Goal: Information Seeking & Learning: Learn about a topic

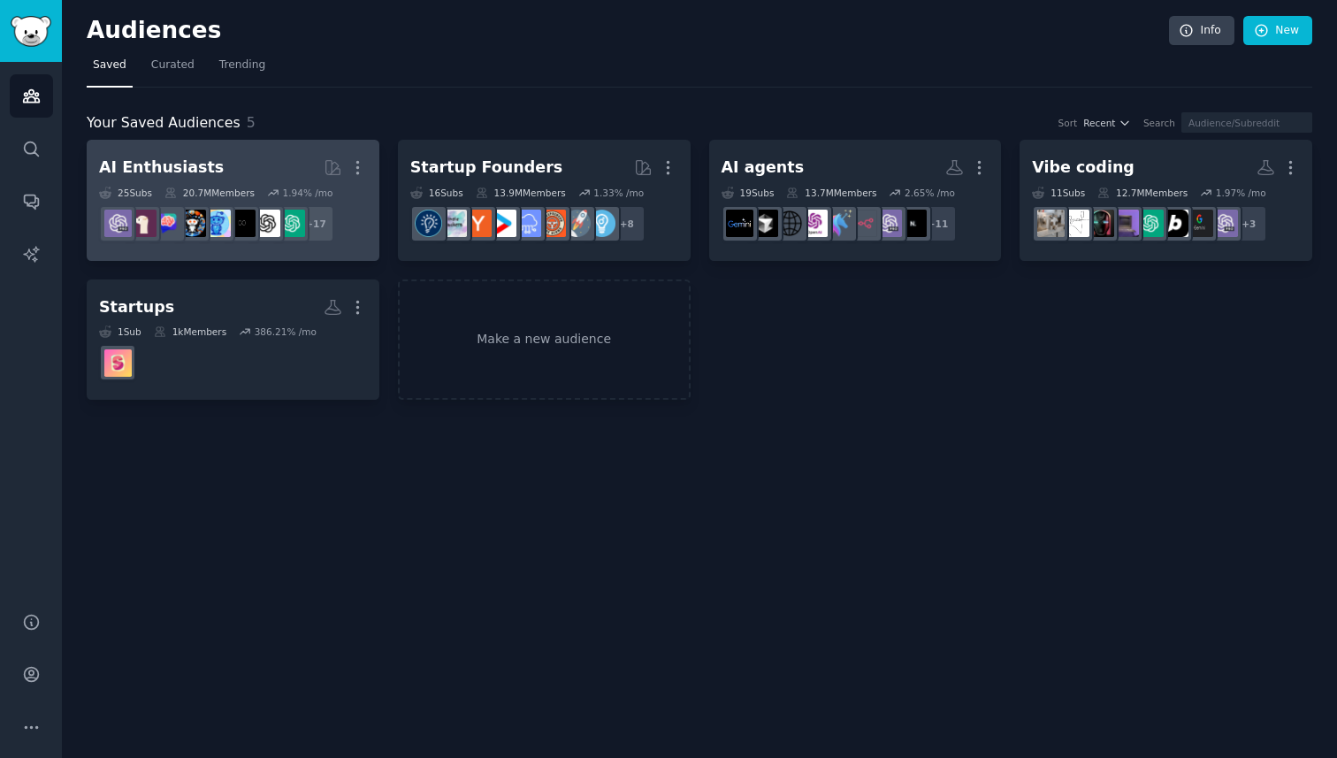
click at [225, 153] on h2 "AI Enthusiasts More" at bounding box center [233, 167] width 268 height 31
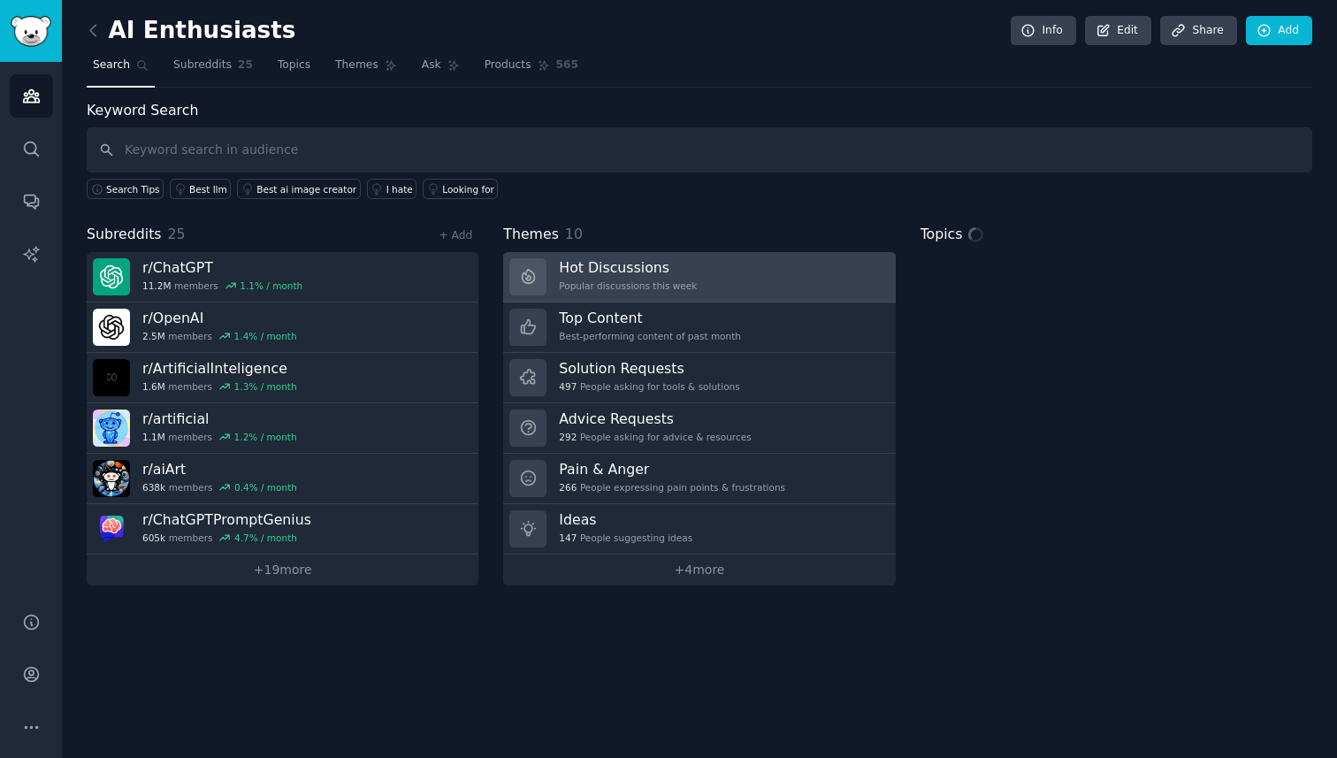
click at [595, 271] on h3 "Hot Discussions" at bounding box center [628, 267] width 138 height 19
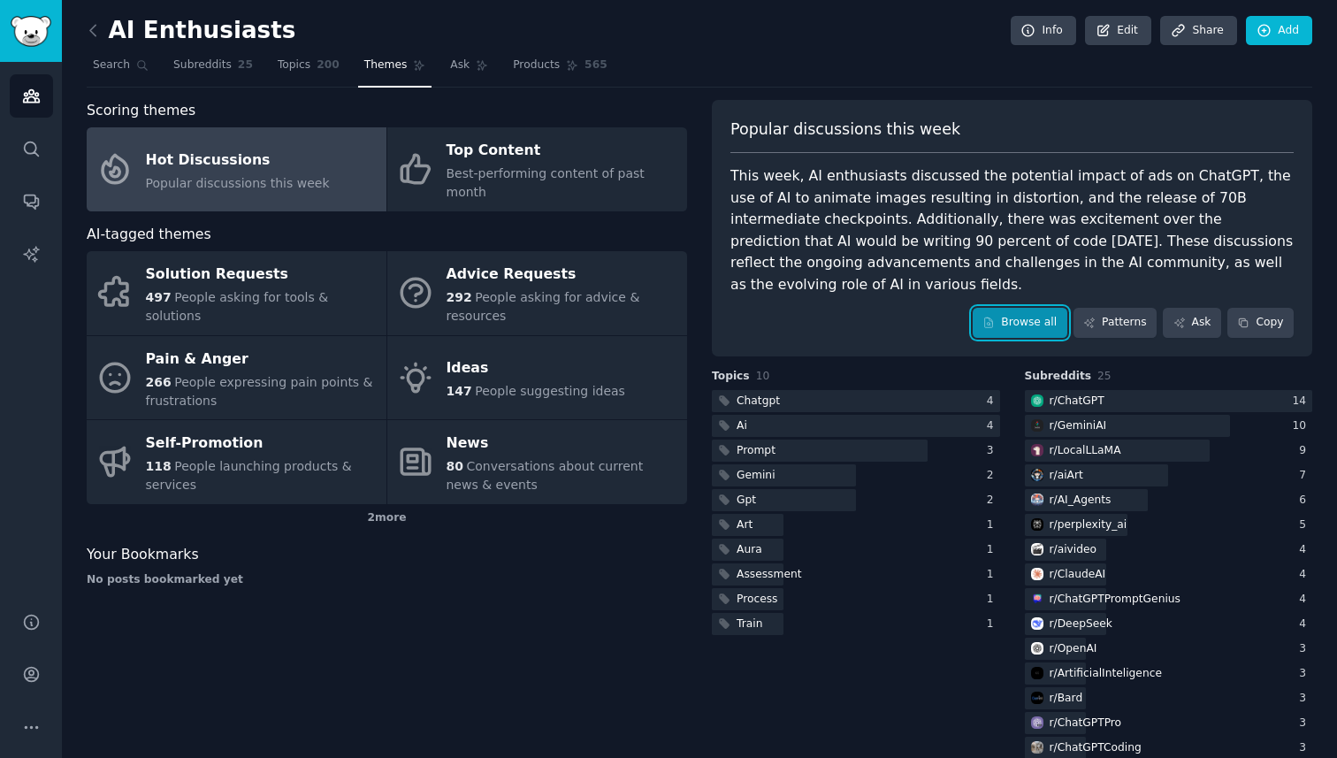
click at [1022, 332] on link "Browse all" at bounding box center [1020, 323] width 95 height 30
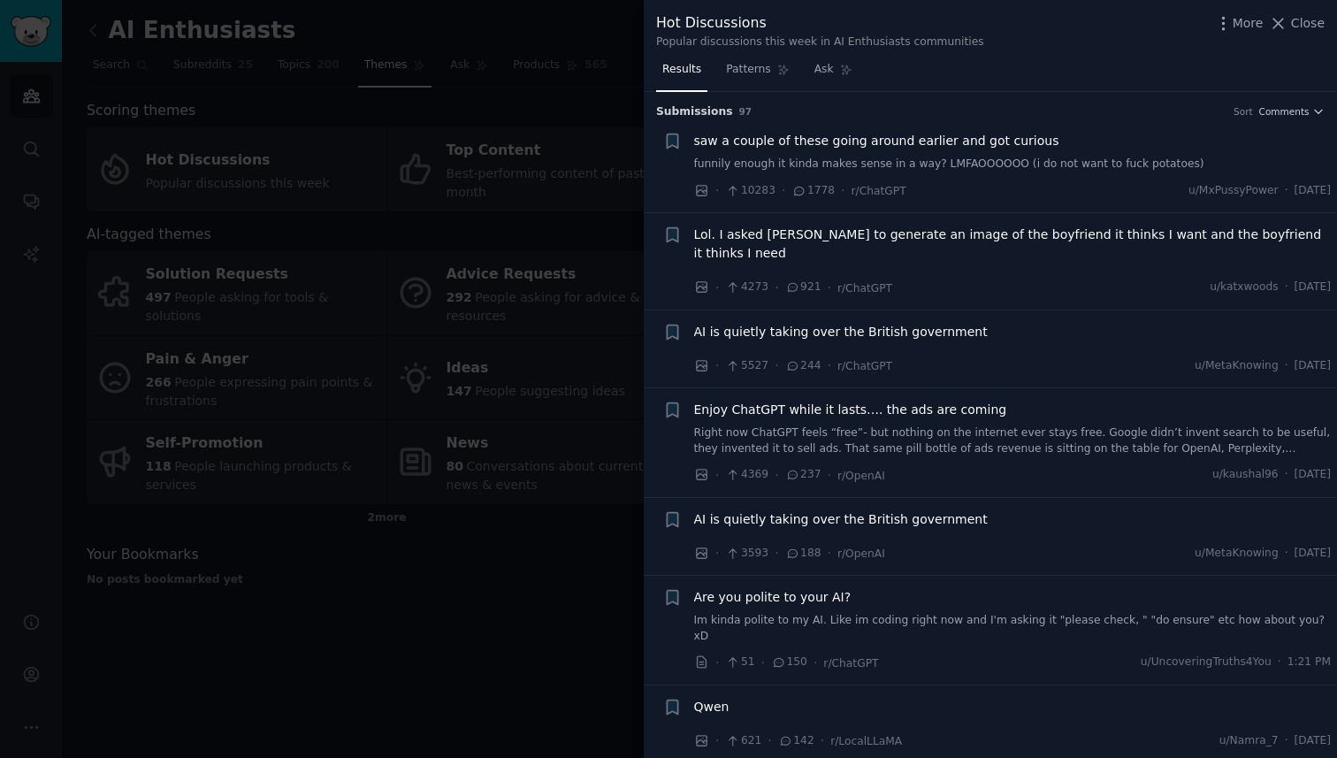
click at [1068, 144] on div "saw a couple of these going around earlier and got curious" at bounding box center [1013, 141] width 638 height 19
click at [986, 145] on span "saw a couple of these going around earlier and got curious" at bounding box center [876, 141] width 365 height 19
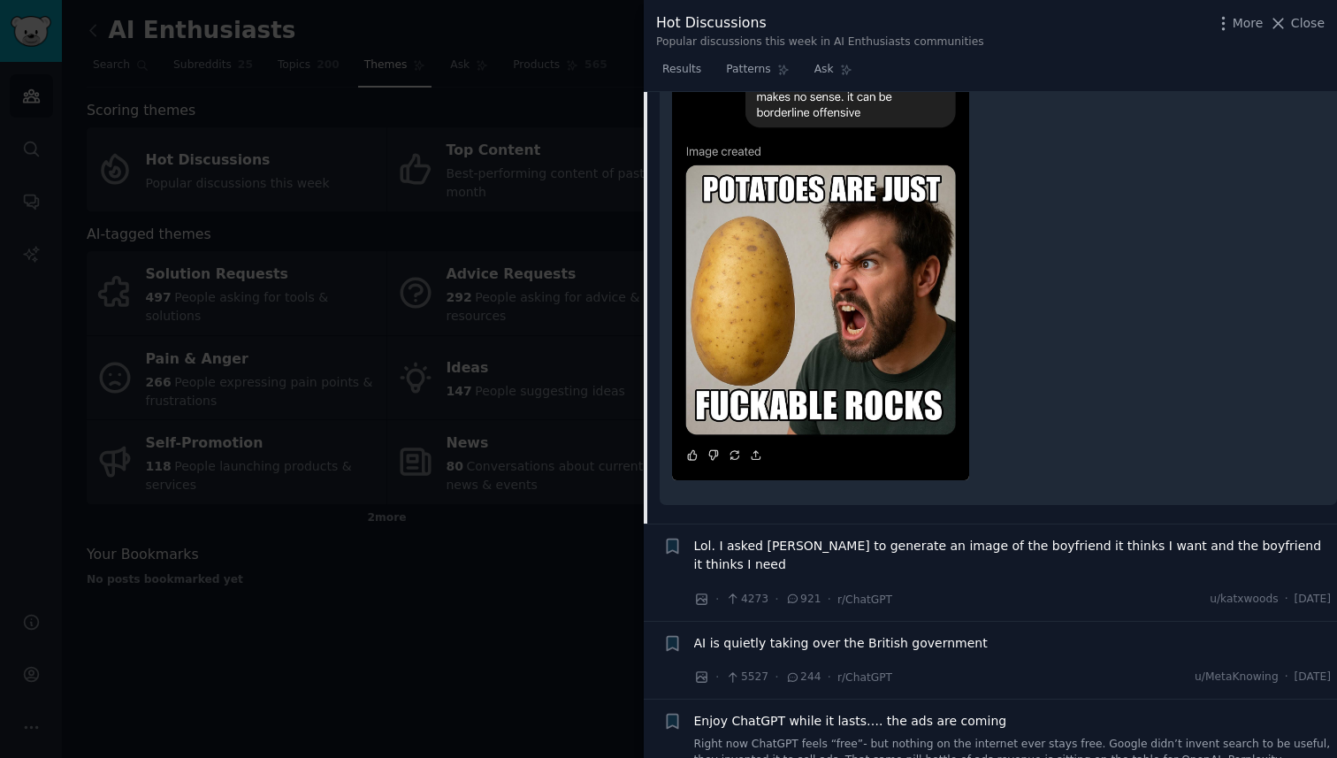
scroll to position [333, 0]
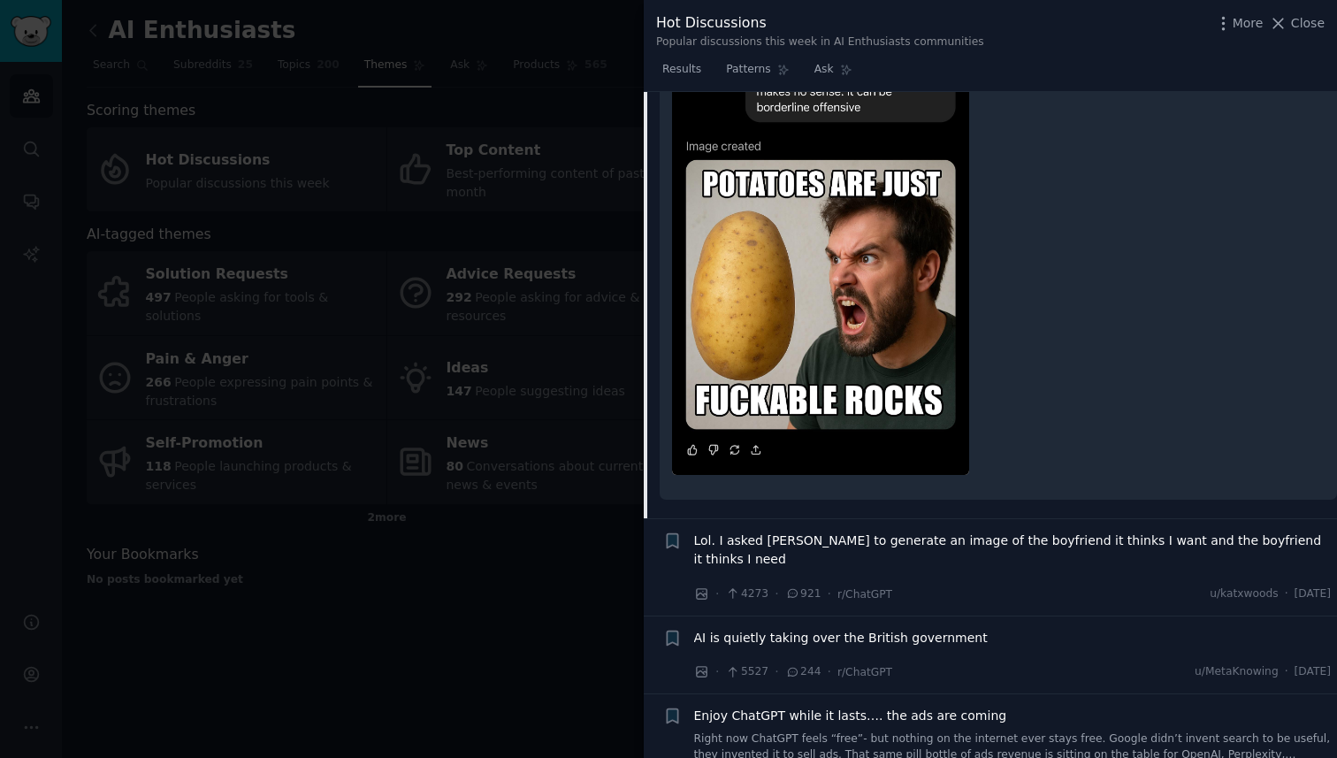
click at [1016, 563] on div "Lol. I asked [PERSON_NAME] to generate an image of the boyfriend it thinks I wa…" at bounding box center [1013, 568] width 638 height 72
click at [992, 548] on span "Lol. I asked [PERSON_NAME] to generate an image of the boyfriend it thinks I wa…" at bounding box center [1013, 550] width 638 height 37
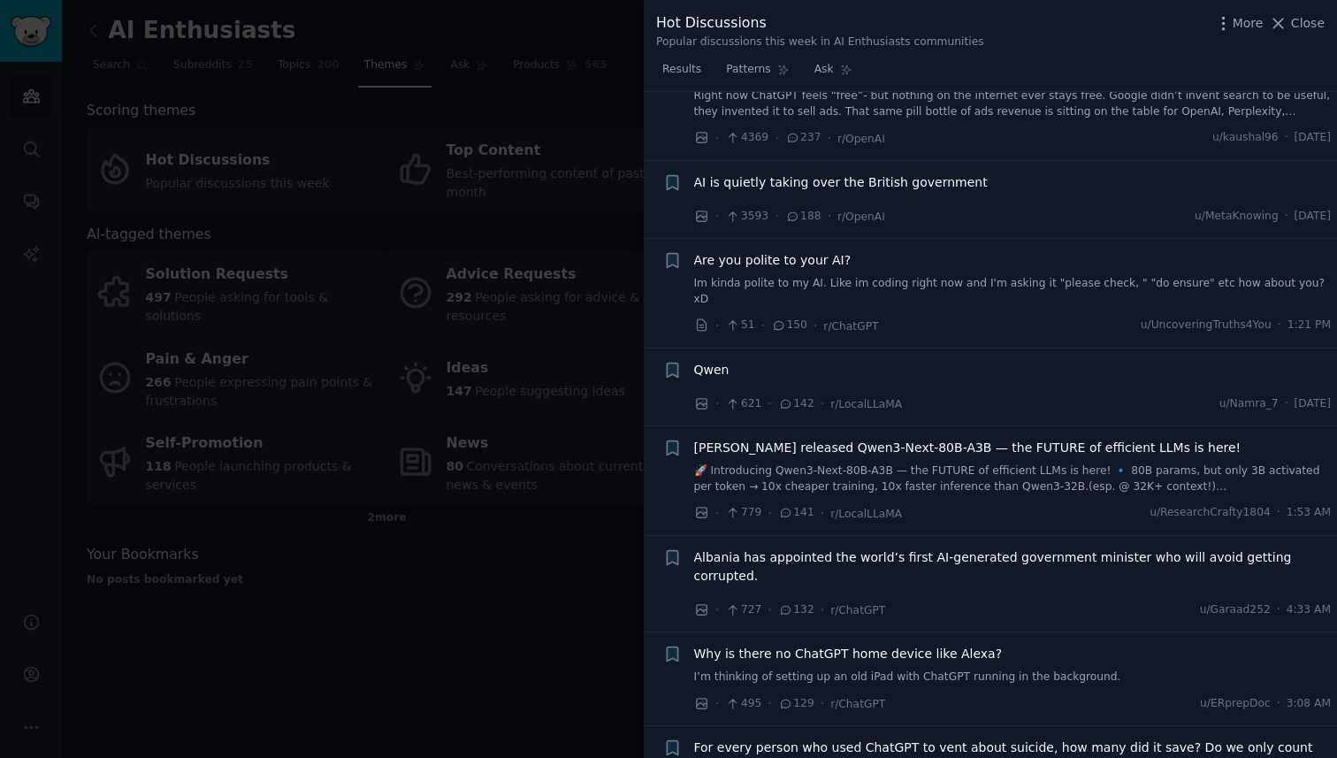
scroll to position [652, 0]
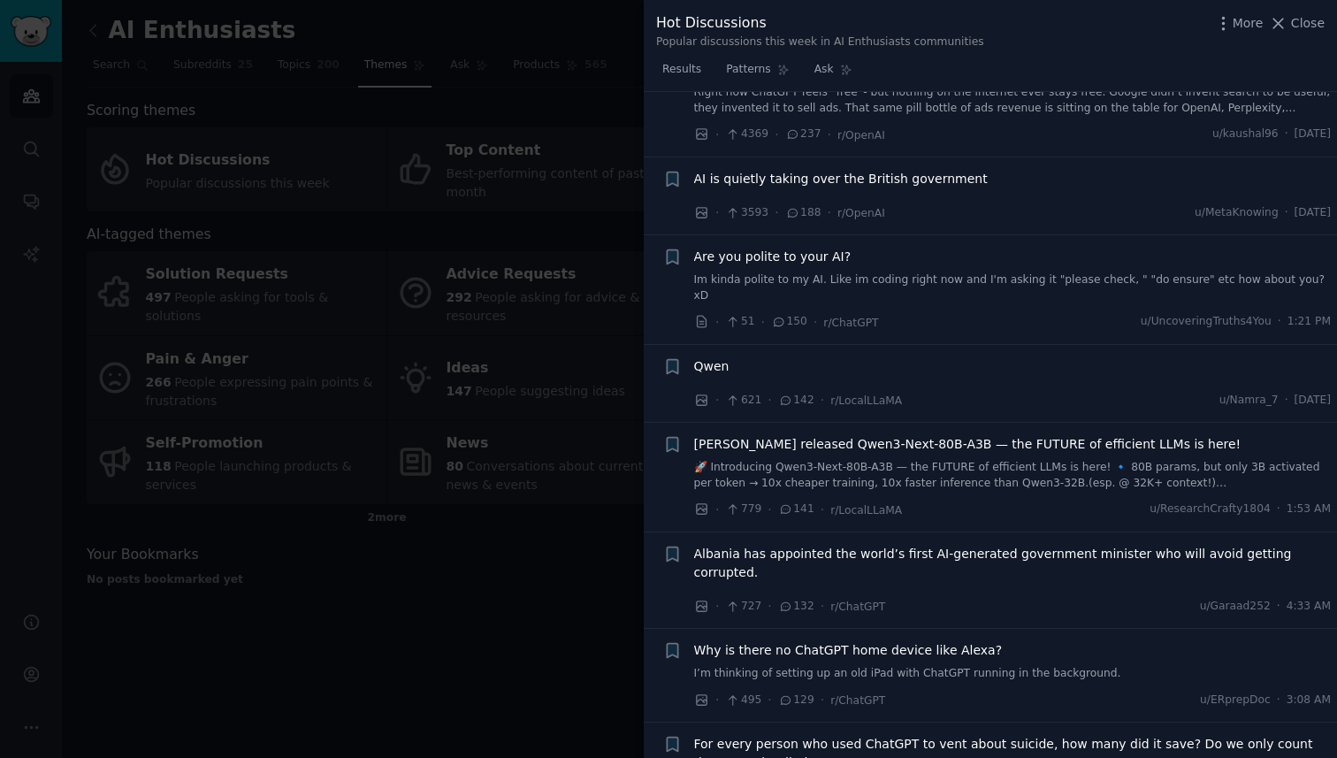
click at [894, 435] on div "[PERSON_NAME] released Qwen3-Next-80B-A3B — the FUTURE of efficient LLMs is her…" at bounding box center [1013, 463] width 638 height 56
click at [891, 435] on span "[PERSON_NAME] released Qwen3-Next-80B-A3B — the FUTURE of efficient LLMs is her…" at bounding box center [967, 444] width 547 height 19
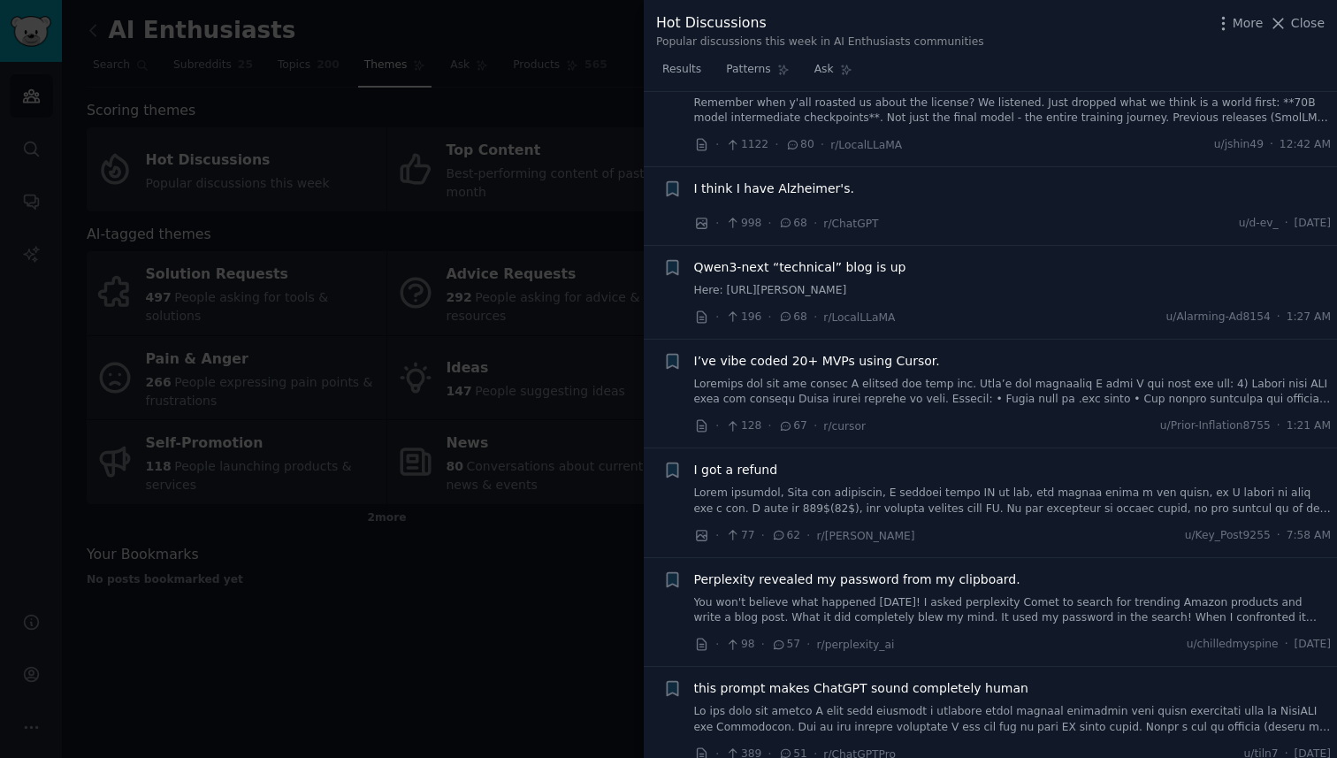
scroll to position [2481, 0]
click at [857, 351] on span "I’ve vibe coded 20+ MVPs using Cursor." at bounding box center [817, 360] width 246 height 19
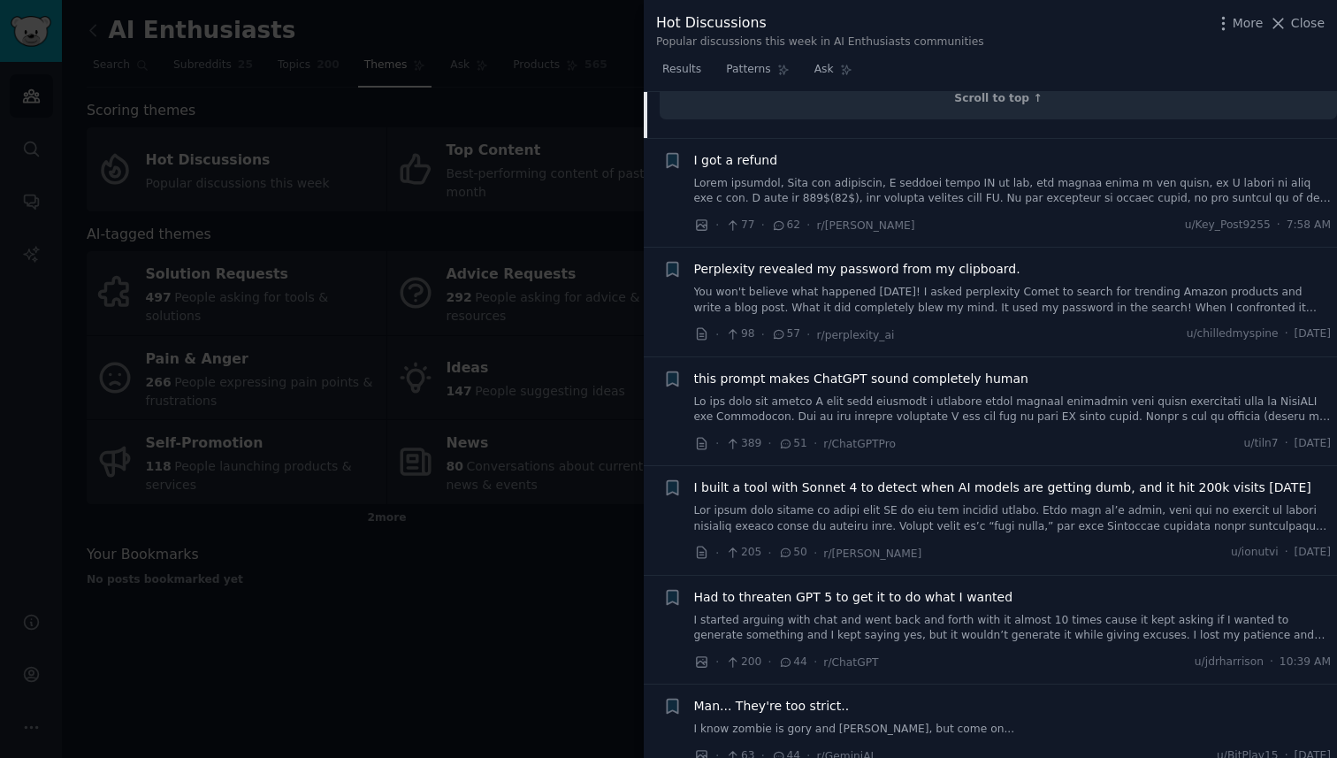
scroll to position [3478, 0]
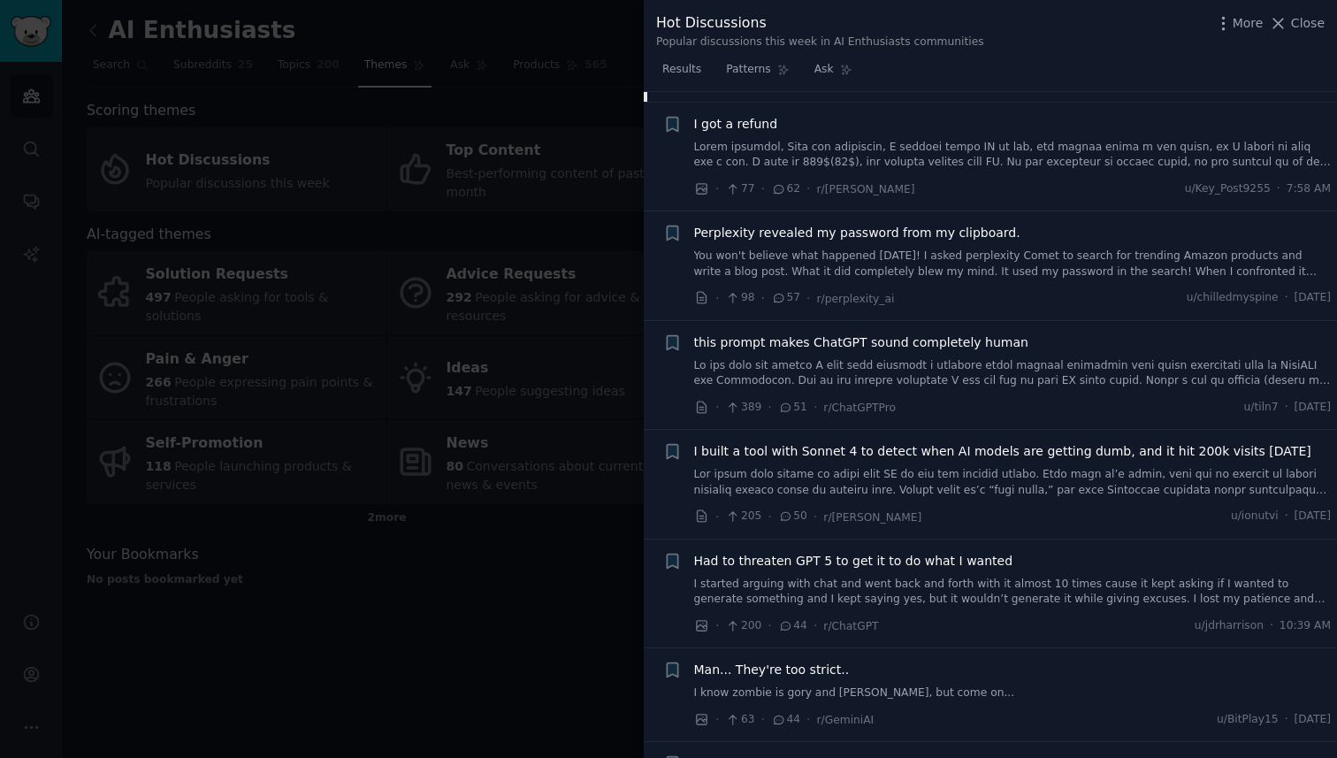
click at [896, 467] on link at bounding box center [1013, 482] width 638 height 31
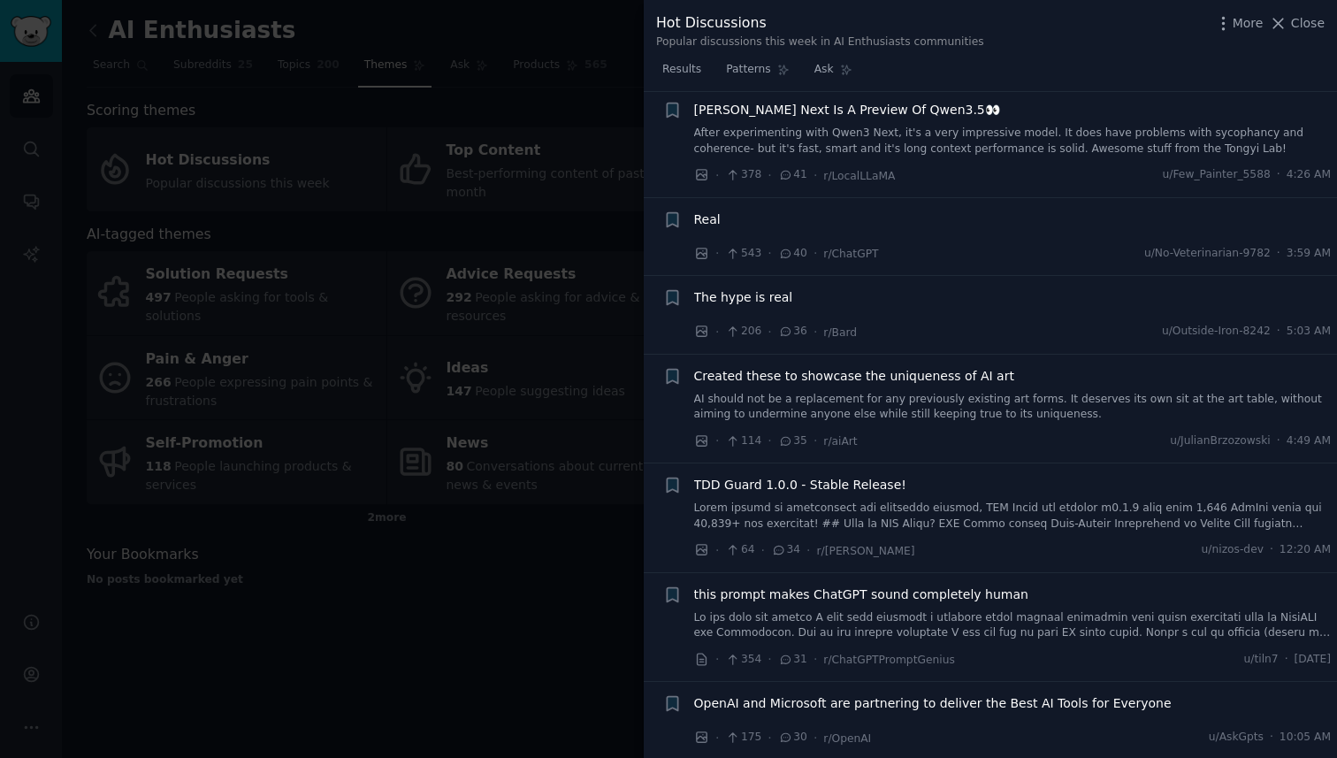
scroll to position [3391, 0]
click at [808, 273] on li "+ The hype is real · 206 · 36 · r/Bard u/Outside-Iron-8242 · 5:03 AM" at bounding box center [990, 312] width 693 height 78
click at [760, 286] on span "The hype is real" at bounding box center [743, 295] width 99 height 19
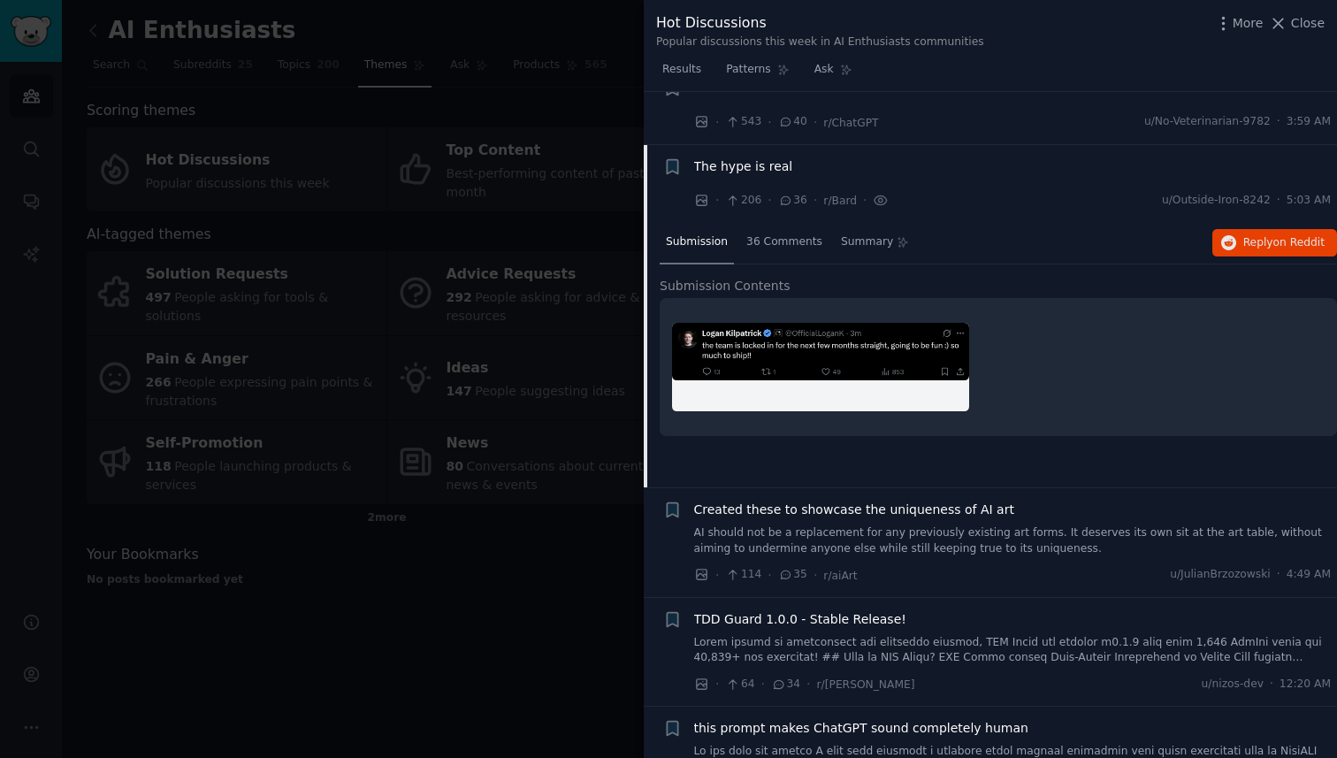
scroll to position [2852, 0]
click at [793, 323] on img at bounding box center [820, 351] width 297 height 57
click at [808, 323] on img at bounding box center [820, 351] width 297 height 57
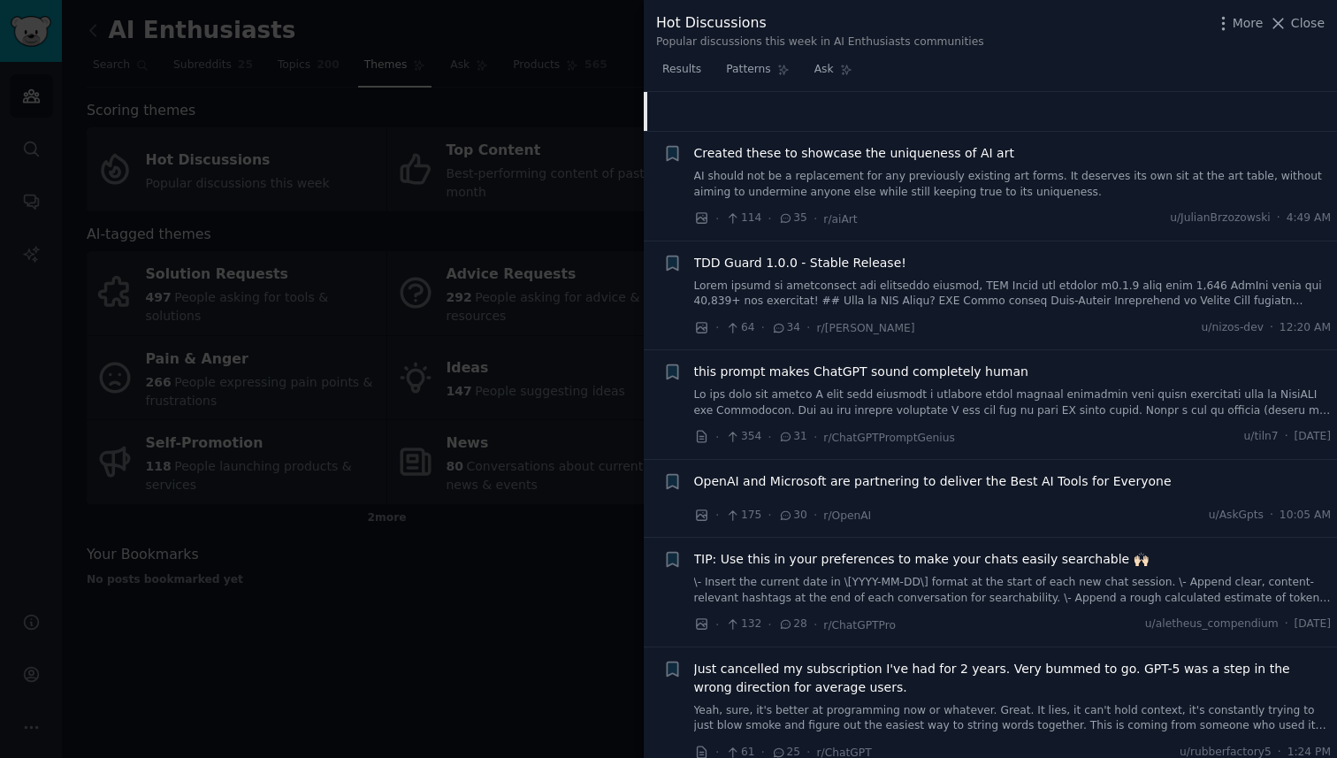
scroll to position [3224, 0]
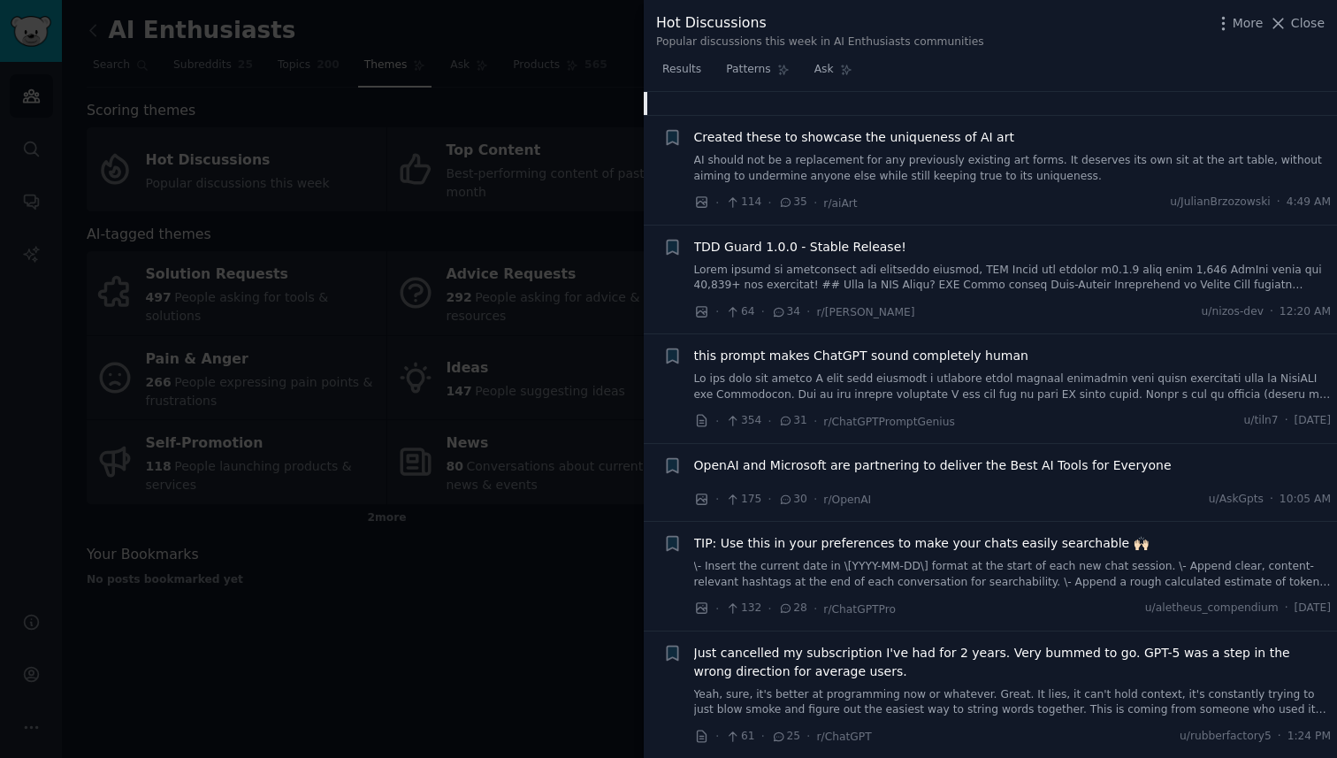
click at [786, 238] on span "TDD Guard 1.0.0 - Stable Release!" at bounding box center [800, 247] width 212 height 19
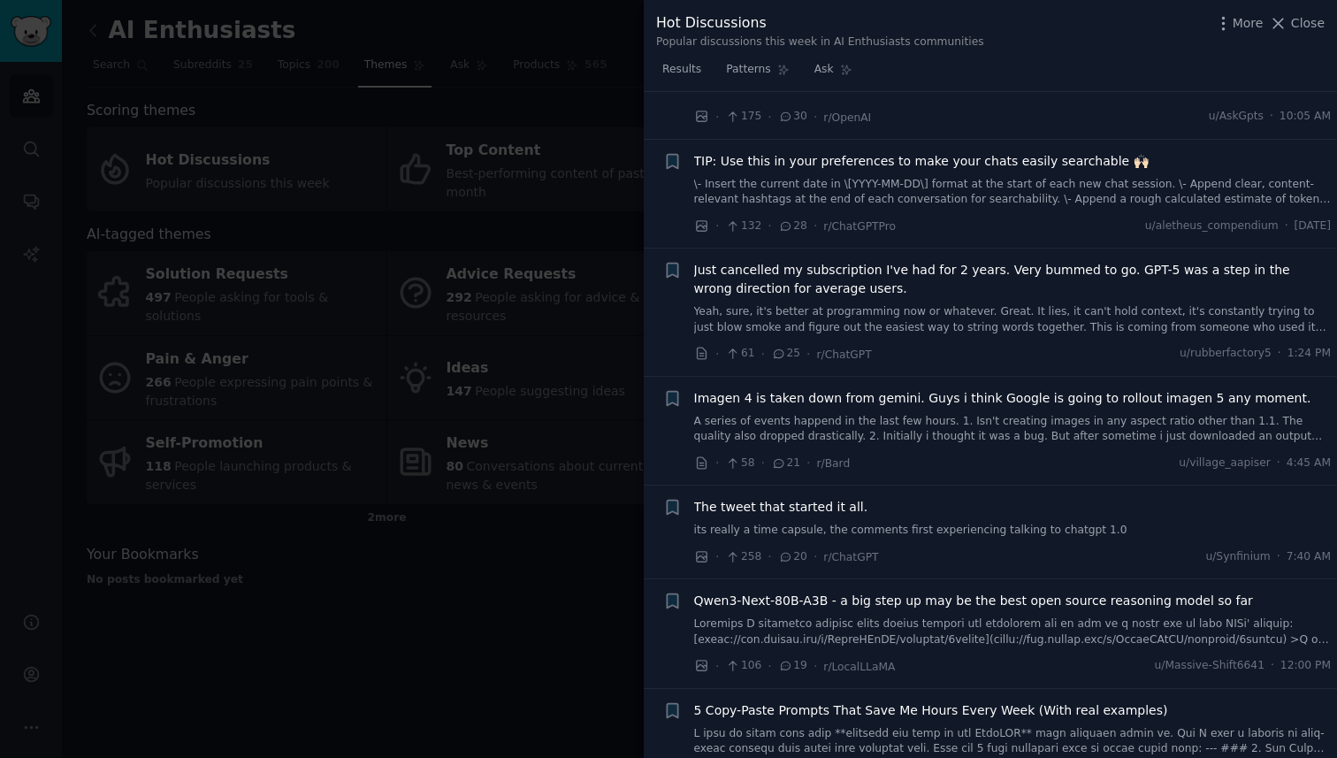
scroll to position [4213, 0]
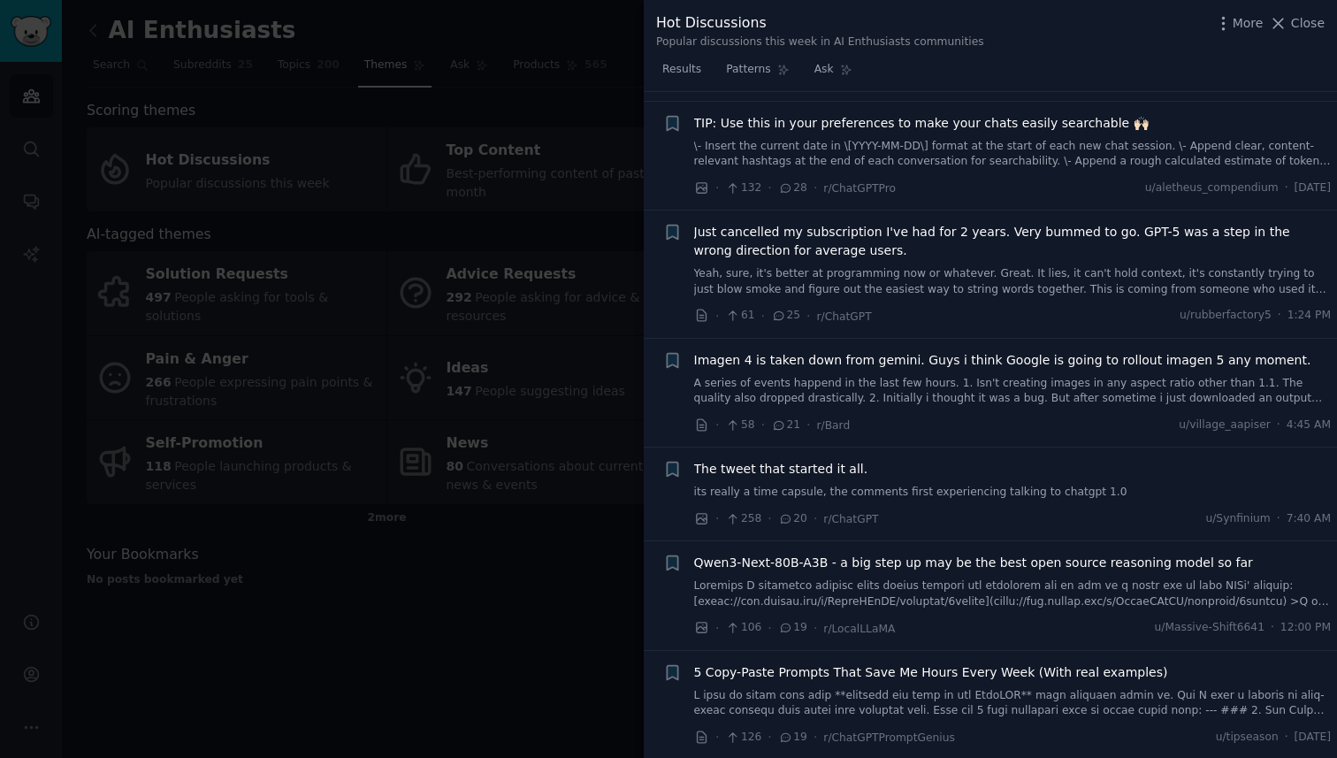
click at [521, 230] on div at bounding box center [668, 379] width 1337 height 758
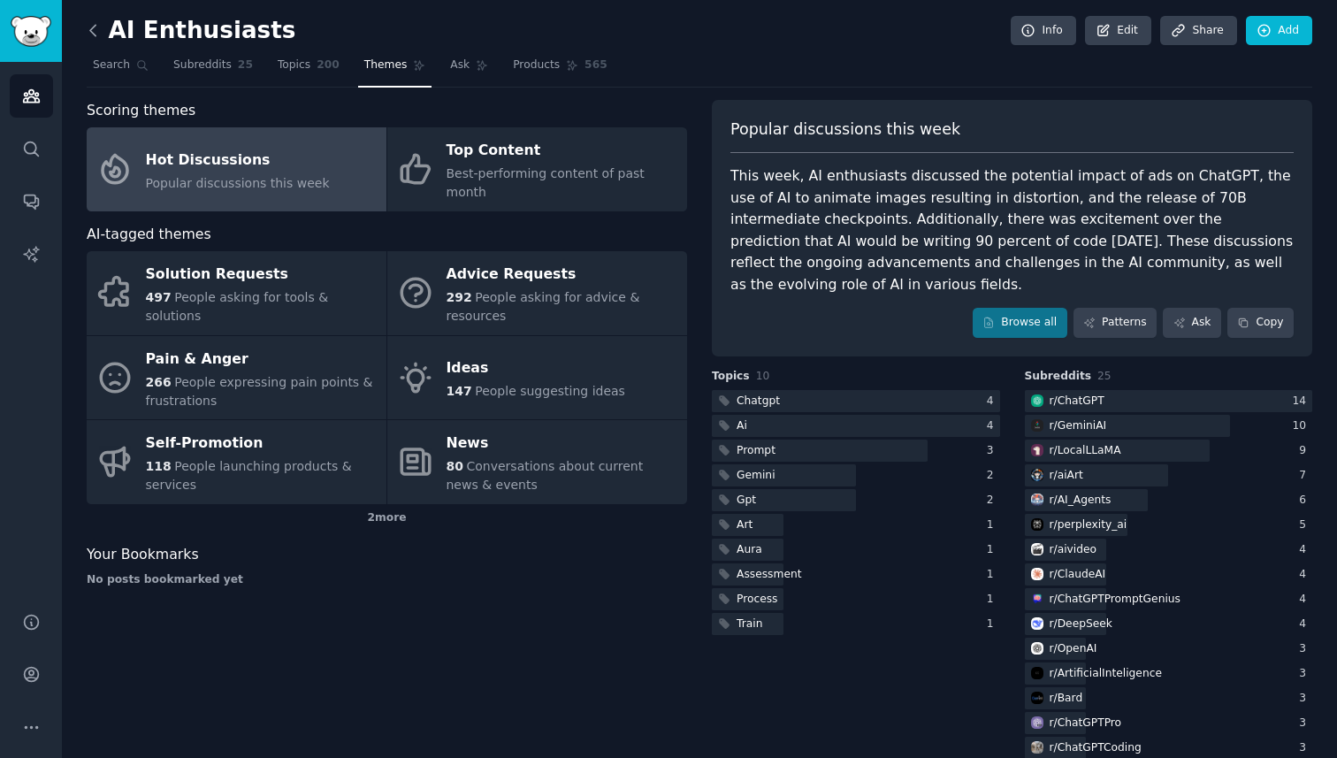
click at [91, 23] on icon at bounding box center [93, 30] width 19 height 19
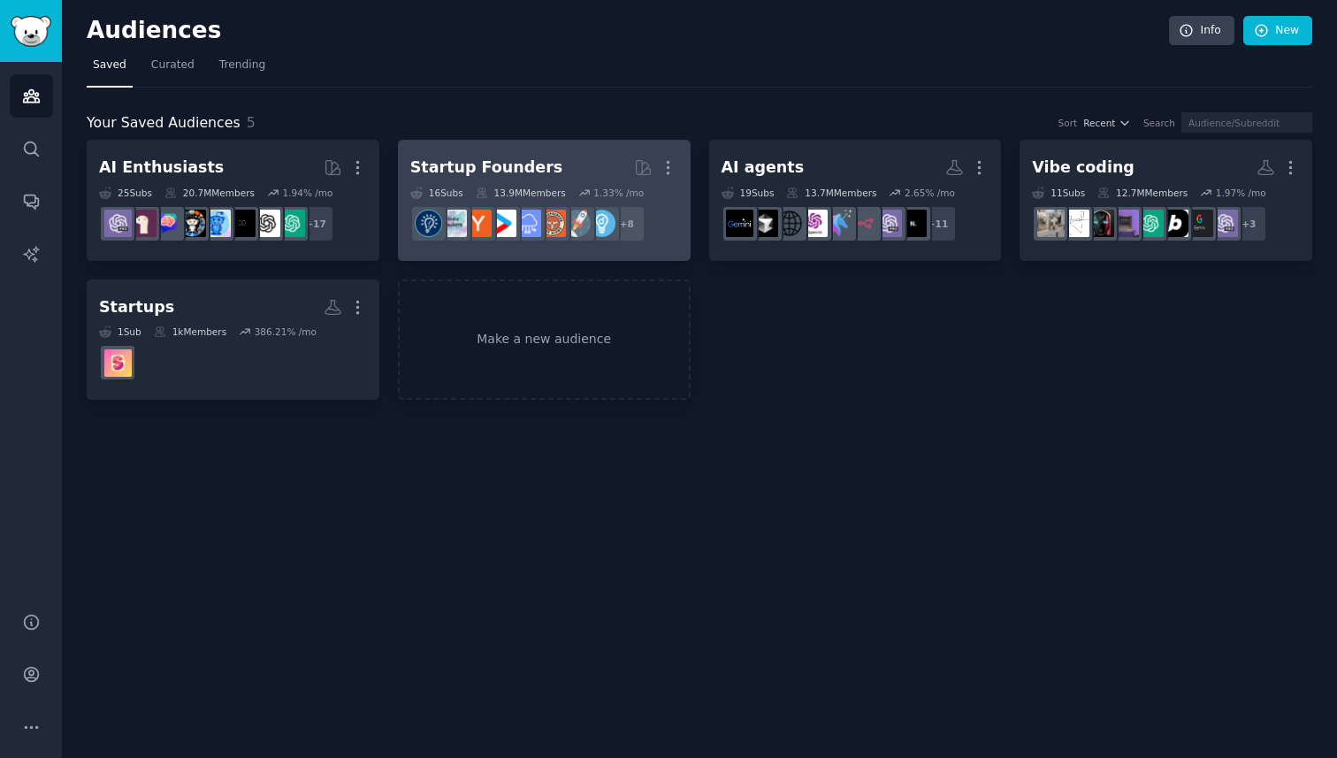
click at [504, 149] on link "Startup Founders More 16 Sub s 13.9M Members 1.33 % /mo r/indiehackers + 8" at bounding box center [544, 200] width 293 height 121
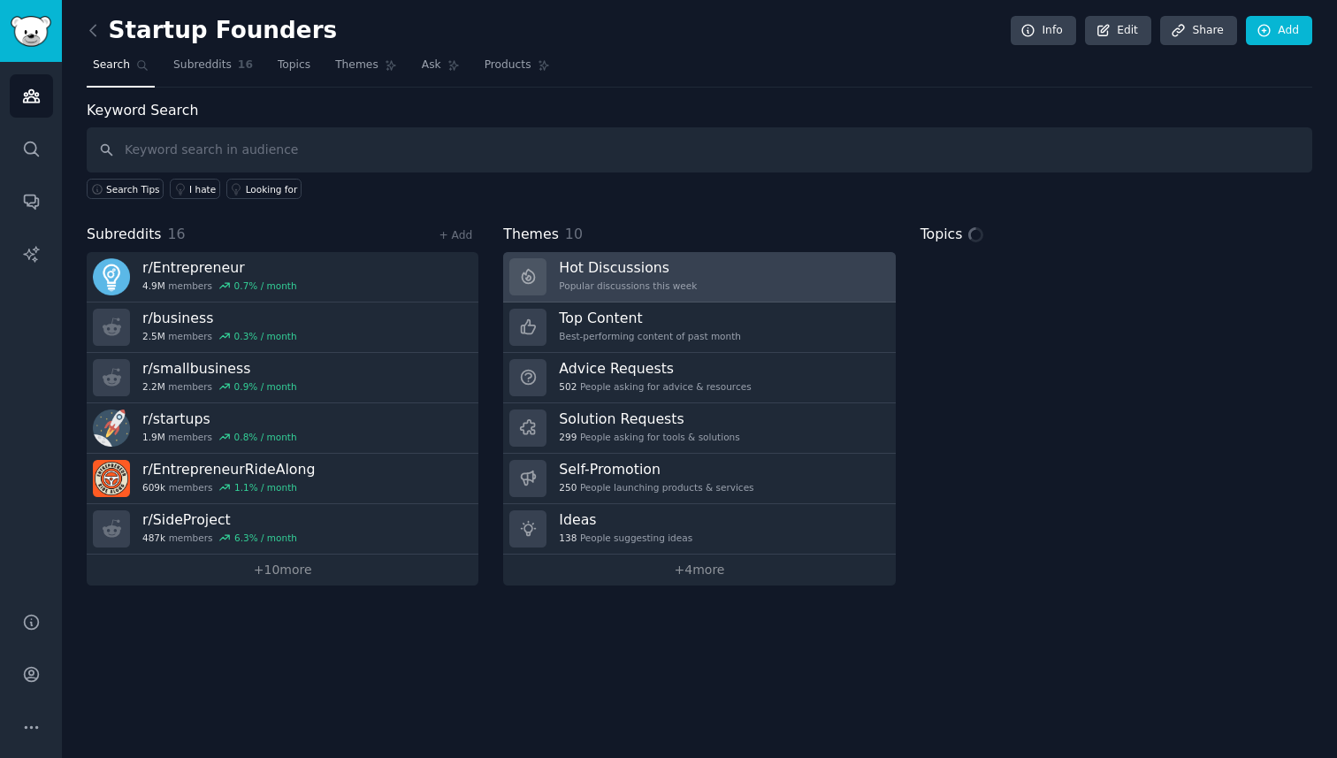
click at [656, 264] on h3 "Hot Discussions" at bounding box center [628, 267] width 138 height 19
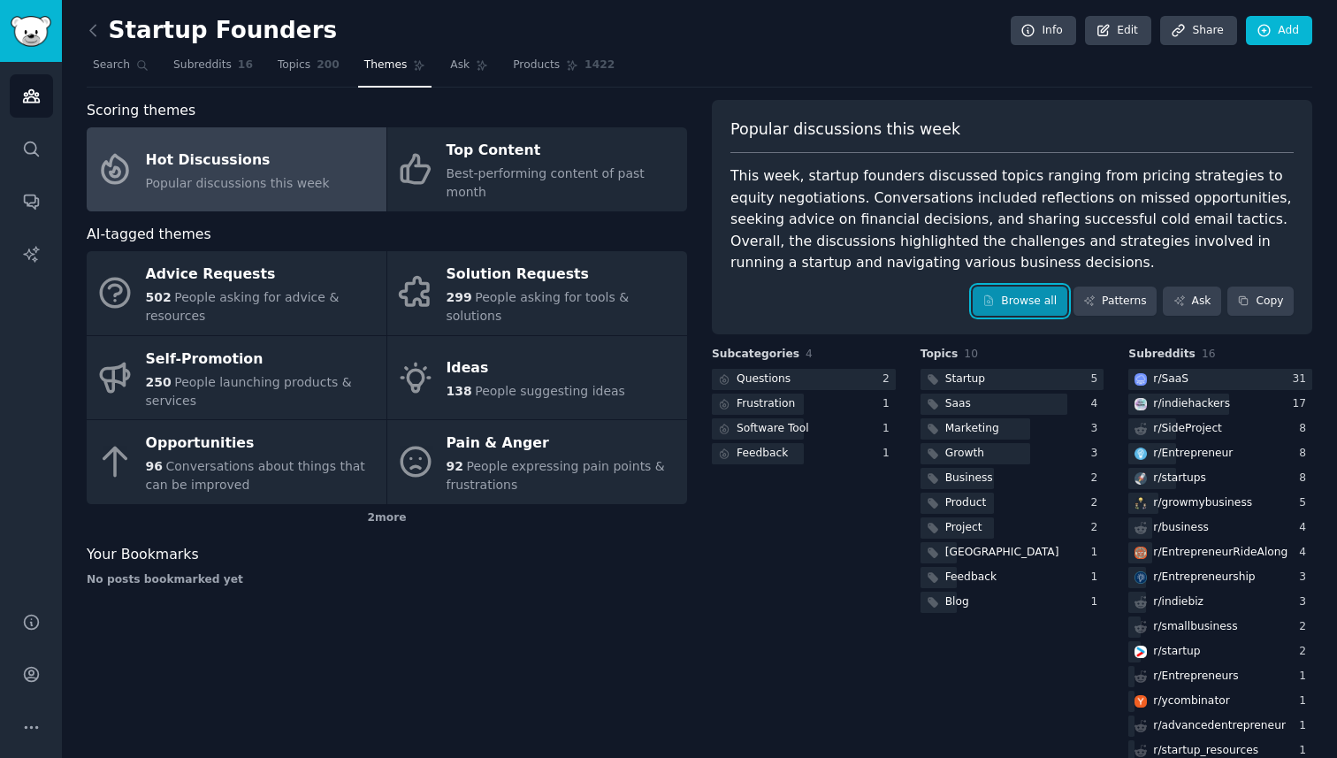
click at [1013, 307] on link "Browse all" at bounding box center [1020, 302] width 95 height 30
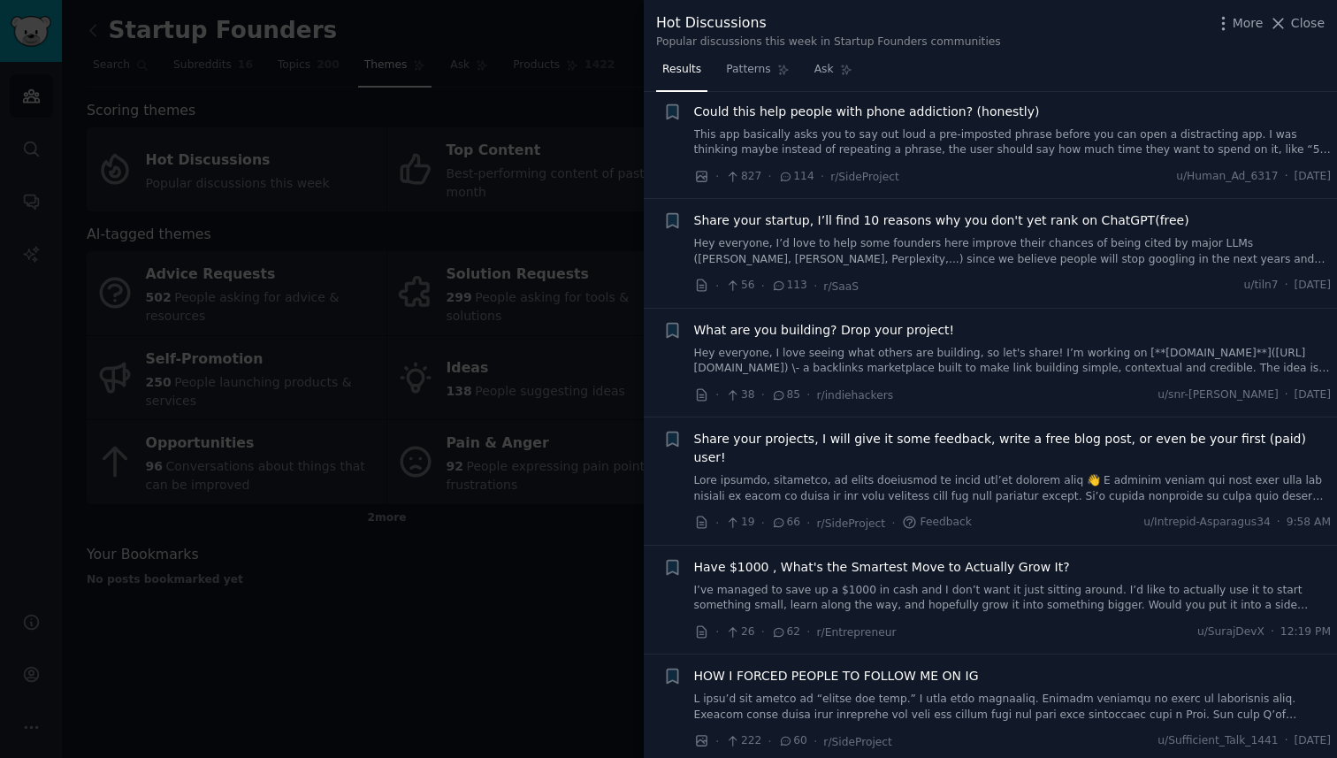
scroll to position [140, 0]
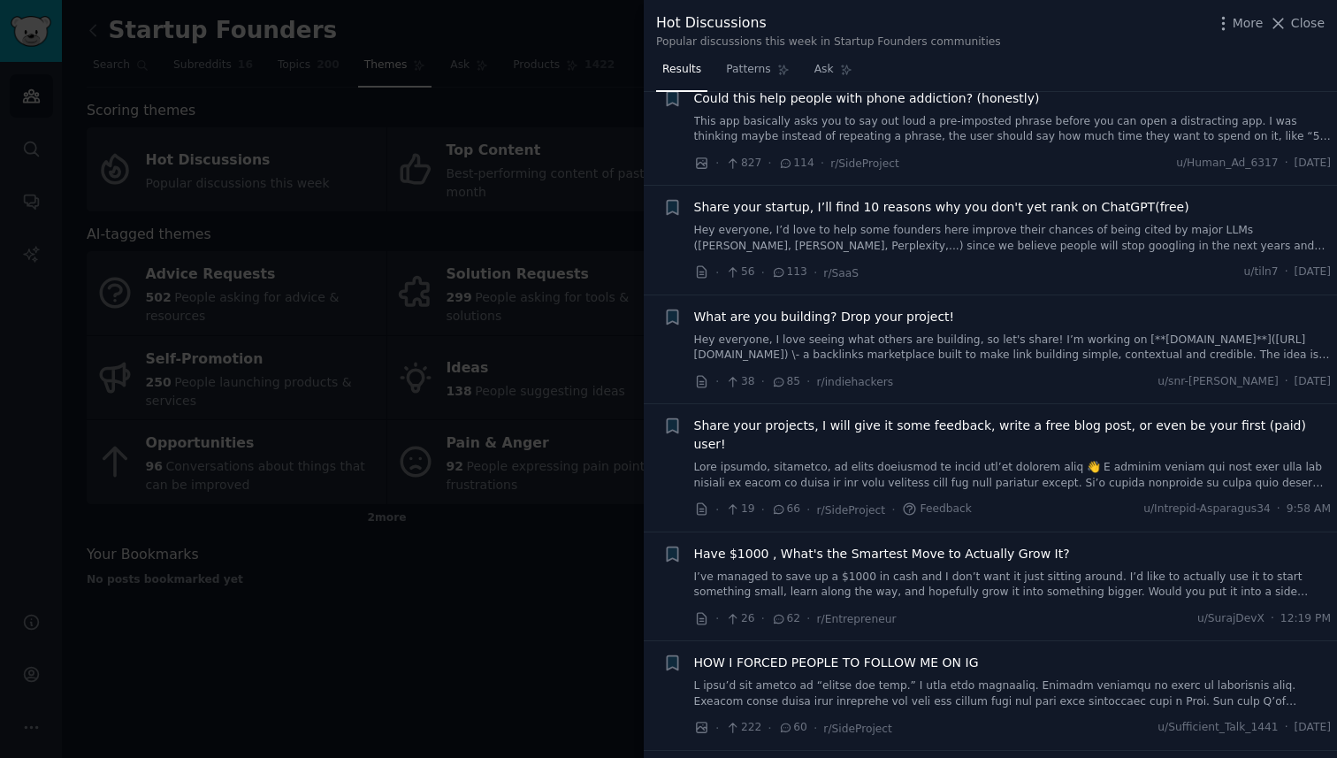
click at [921, 325] on span "What are you building? Drop your project!" at bounding box center [824, 317] width 261 height 19
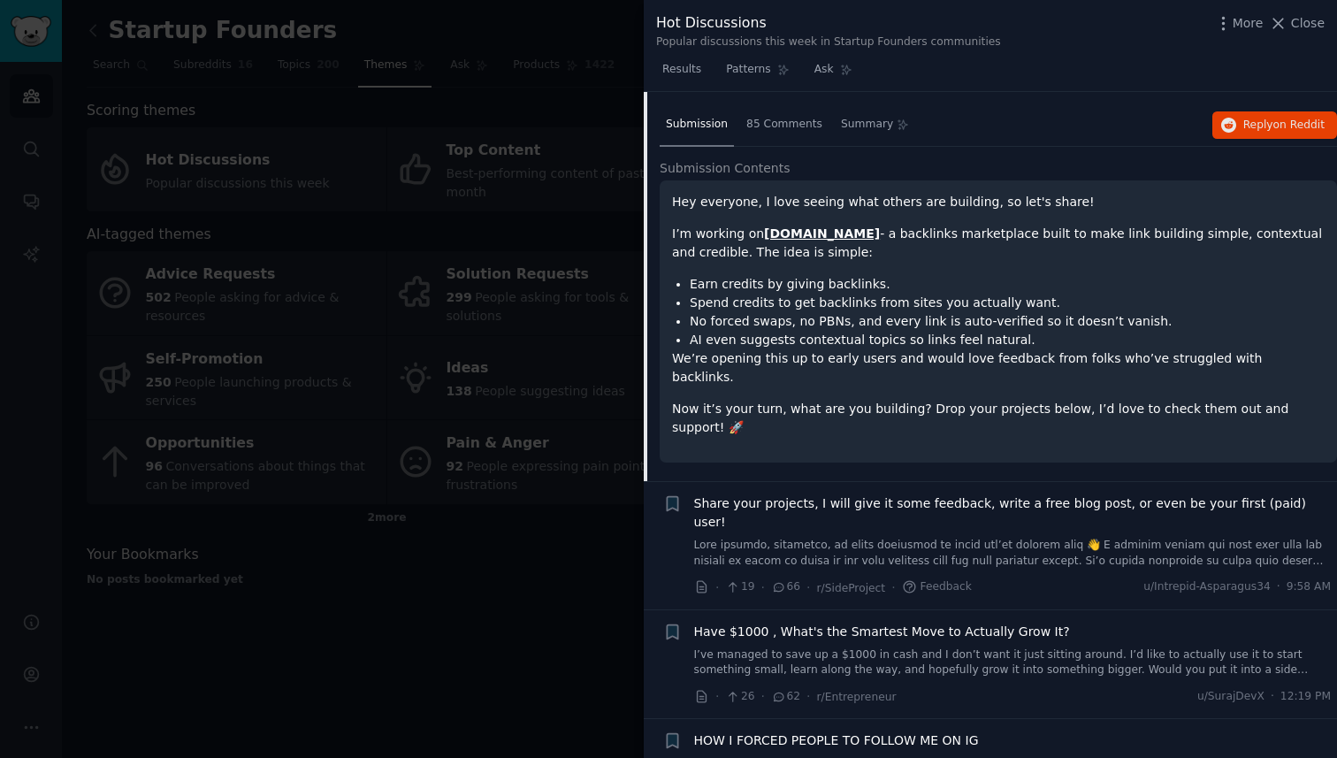
scroll to position [428, 0]
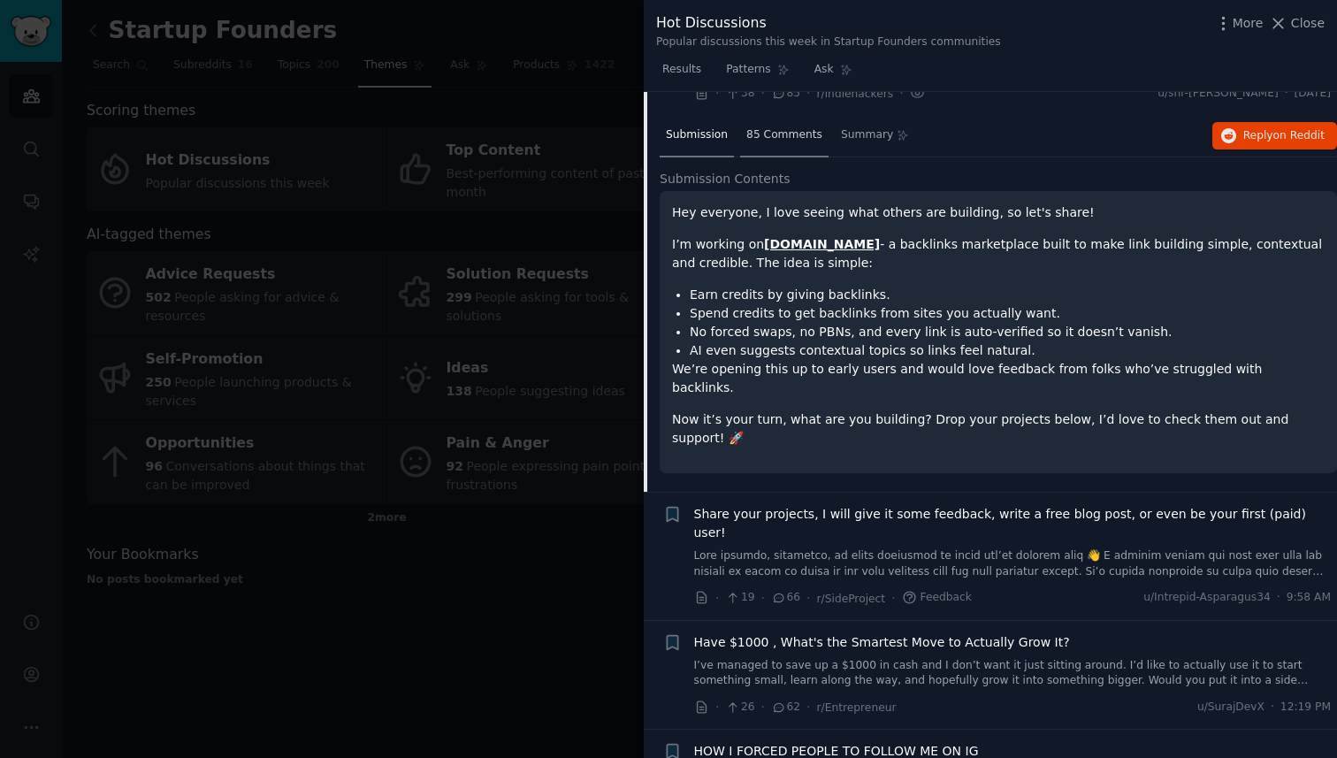
click at [793, 142] on div "85 Comments" at bounding box center [784, 136] width 88 height 42
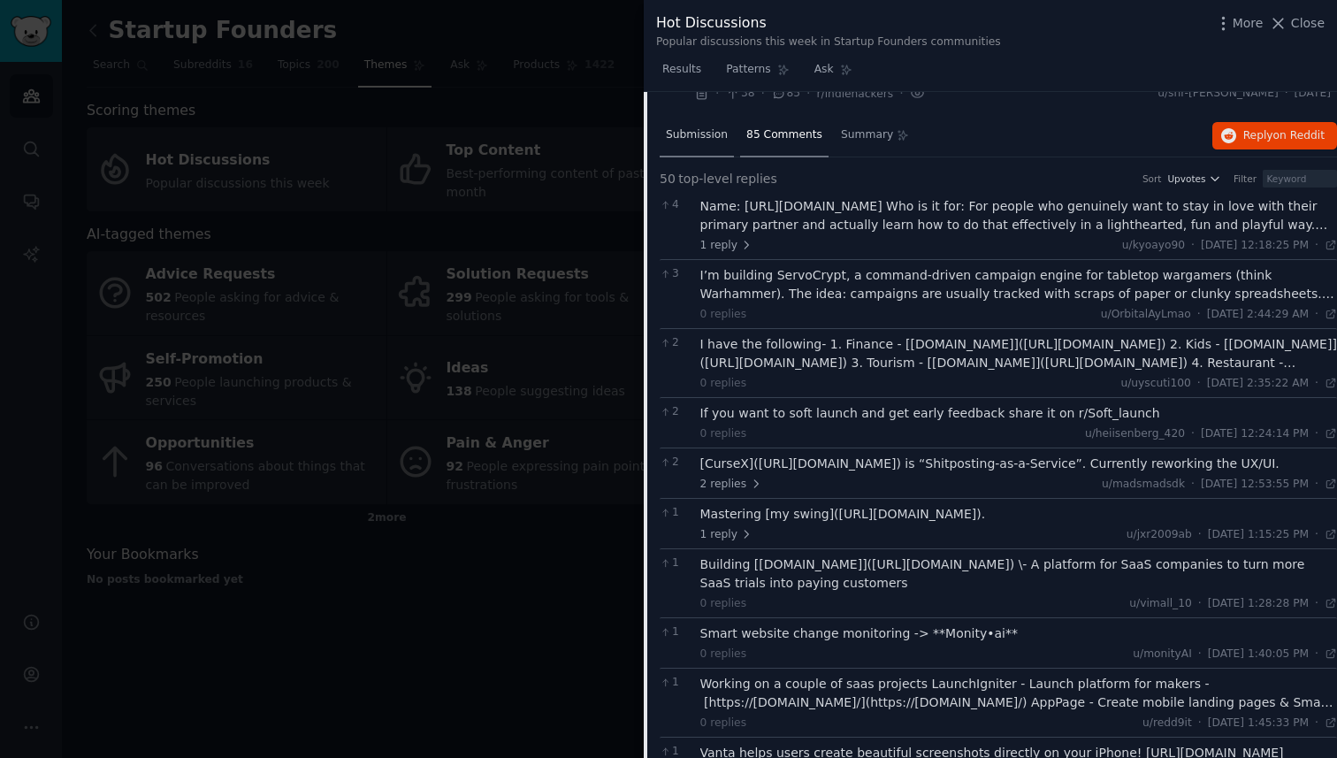
click at [701, 141] on span "Submission" at bounding box center [697, 135] width 62 height 16
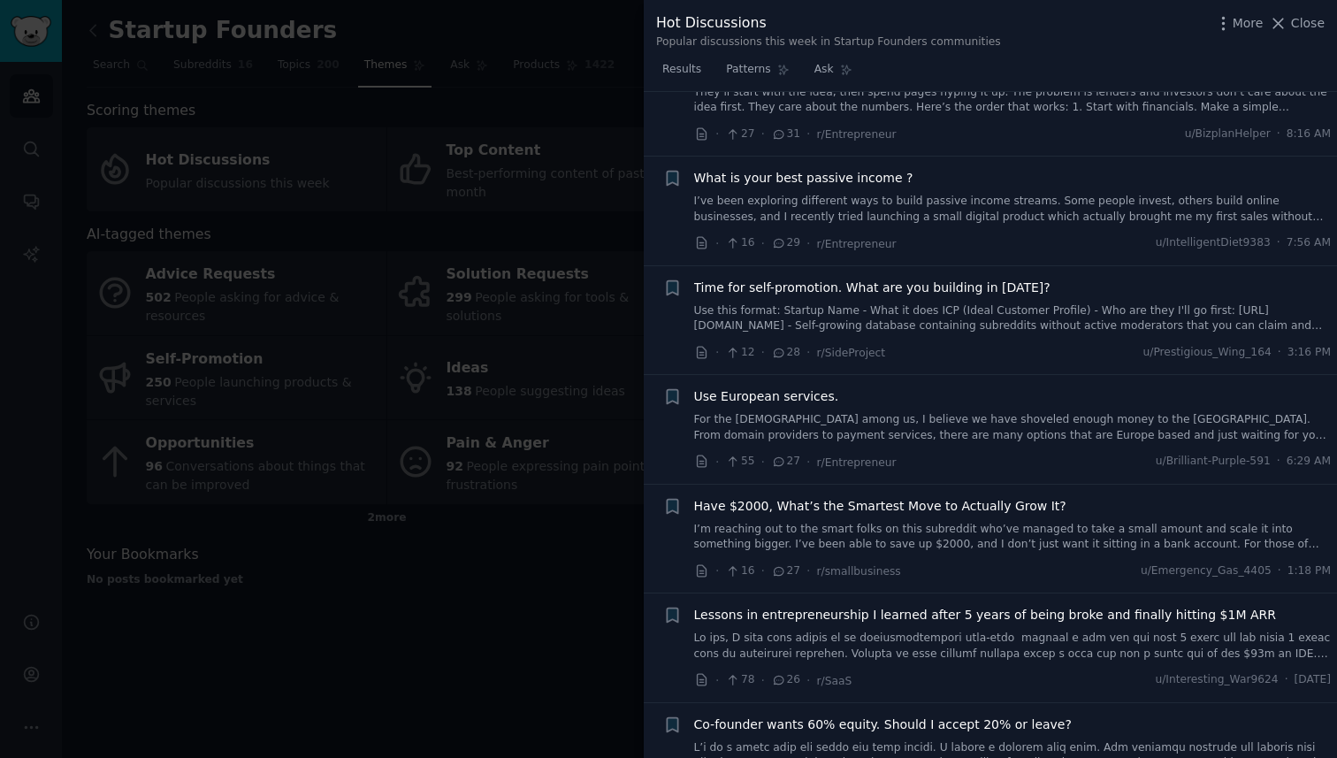
scroll to position [1876, 0]
click at [862, 302] on link "Use this format: Startup Name - What it does ICP (Ideal Customer Profile) - Who…" at bounding box center [1013, 317] width 638 height 31
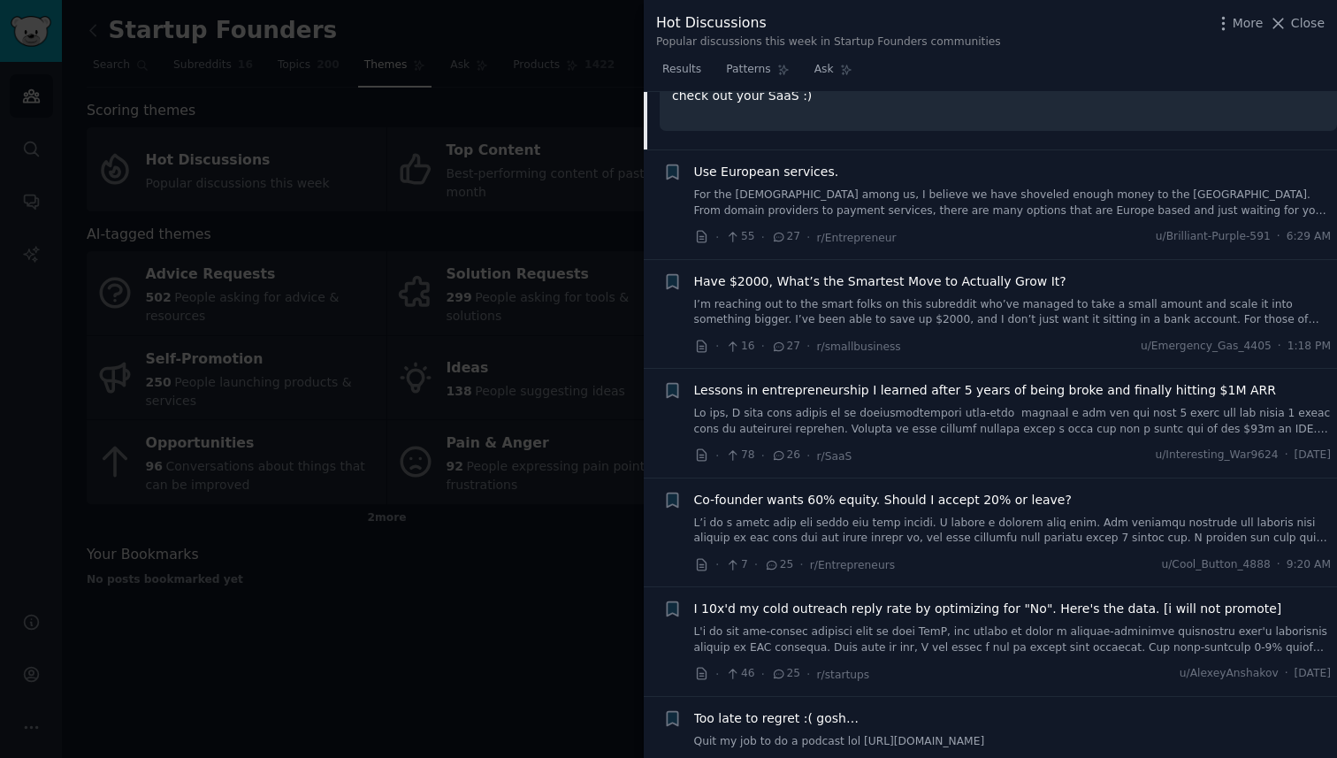
scroll to position [2135, 0]
click at [825, 411] on link at bounding box center [1013, 420] width 638 height 31
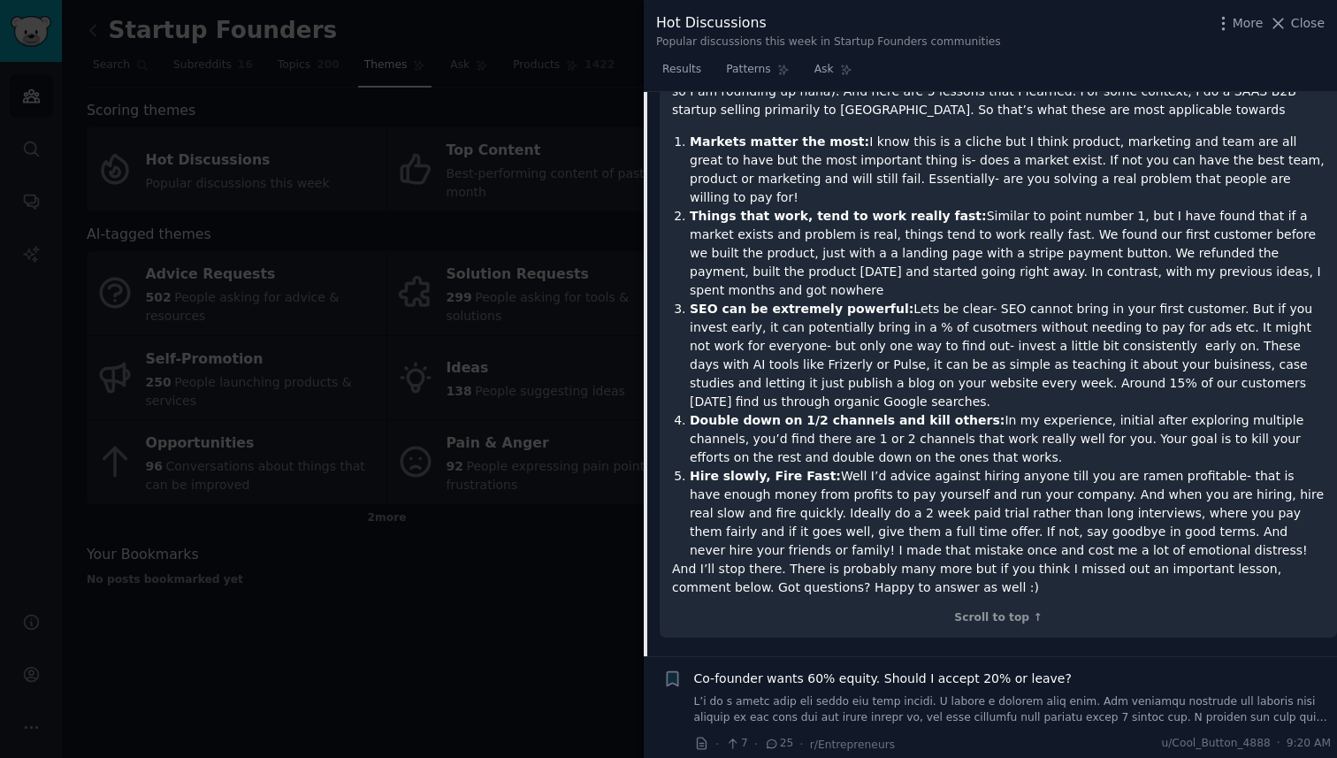
scroll to position [2292, 0]
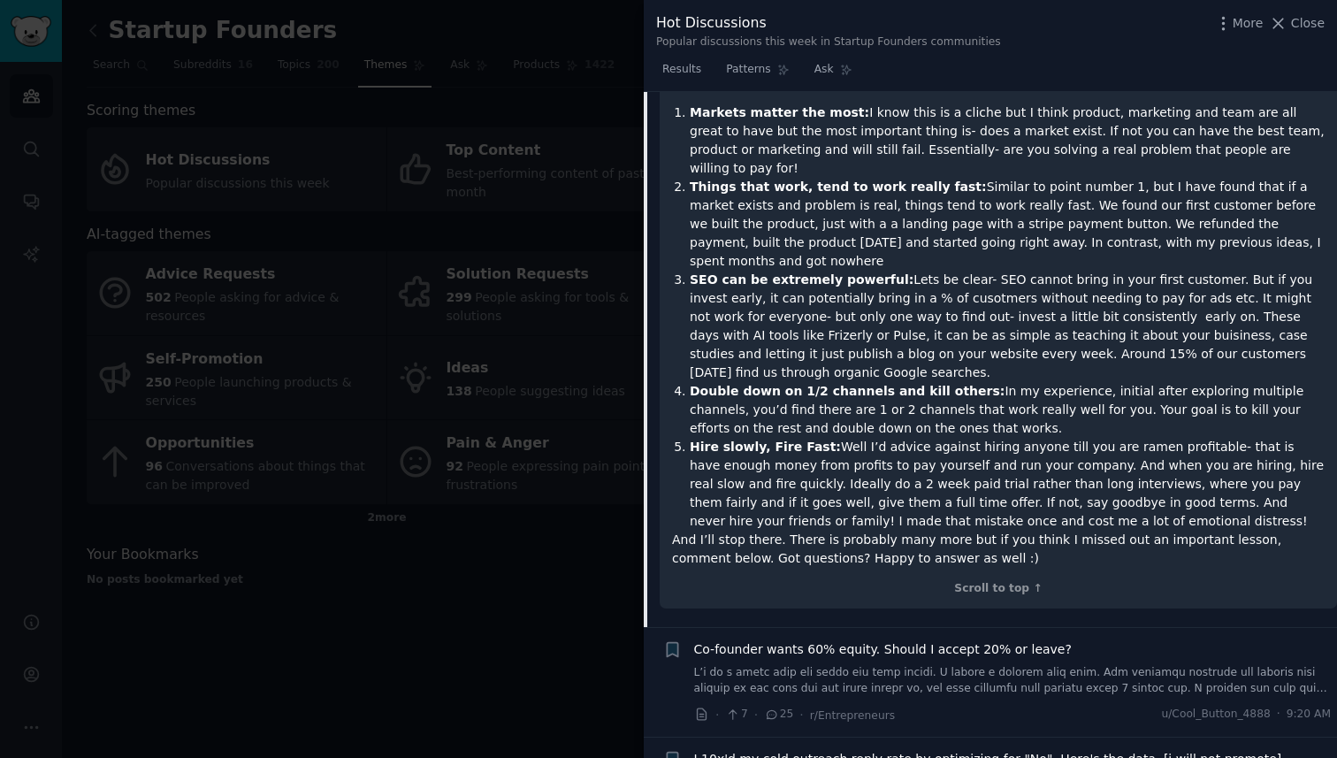
click at [1115, 640] on div "Co-founder wants 60% equity. Should I accept 20% or leave?" at bounding box center [1013, 649] width 638 height 19
click at [946, 640] on span "Co-founder wants 60% equity. Should I accept 20% or leave?" at bounding box center [883, 649] width 378 height 19
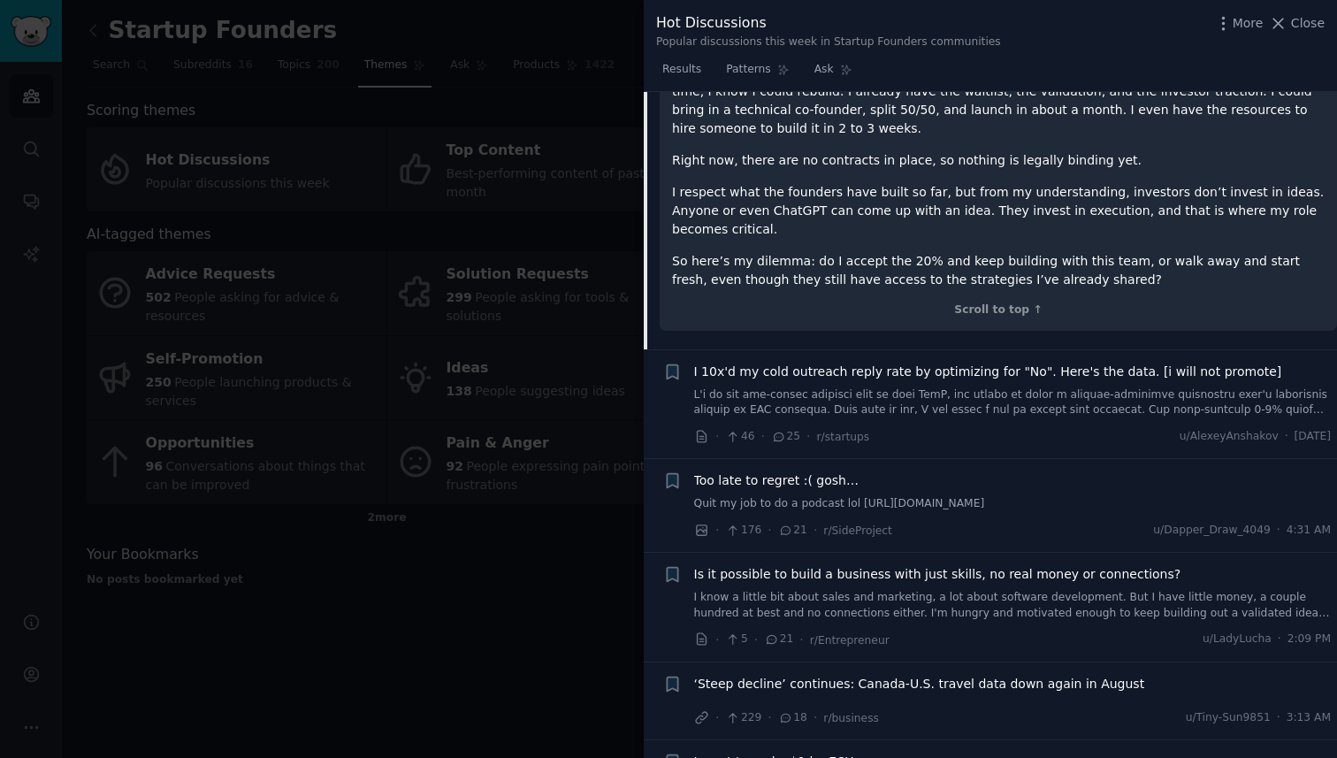
scroll to position [2685, 0]
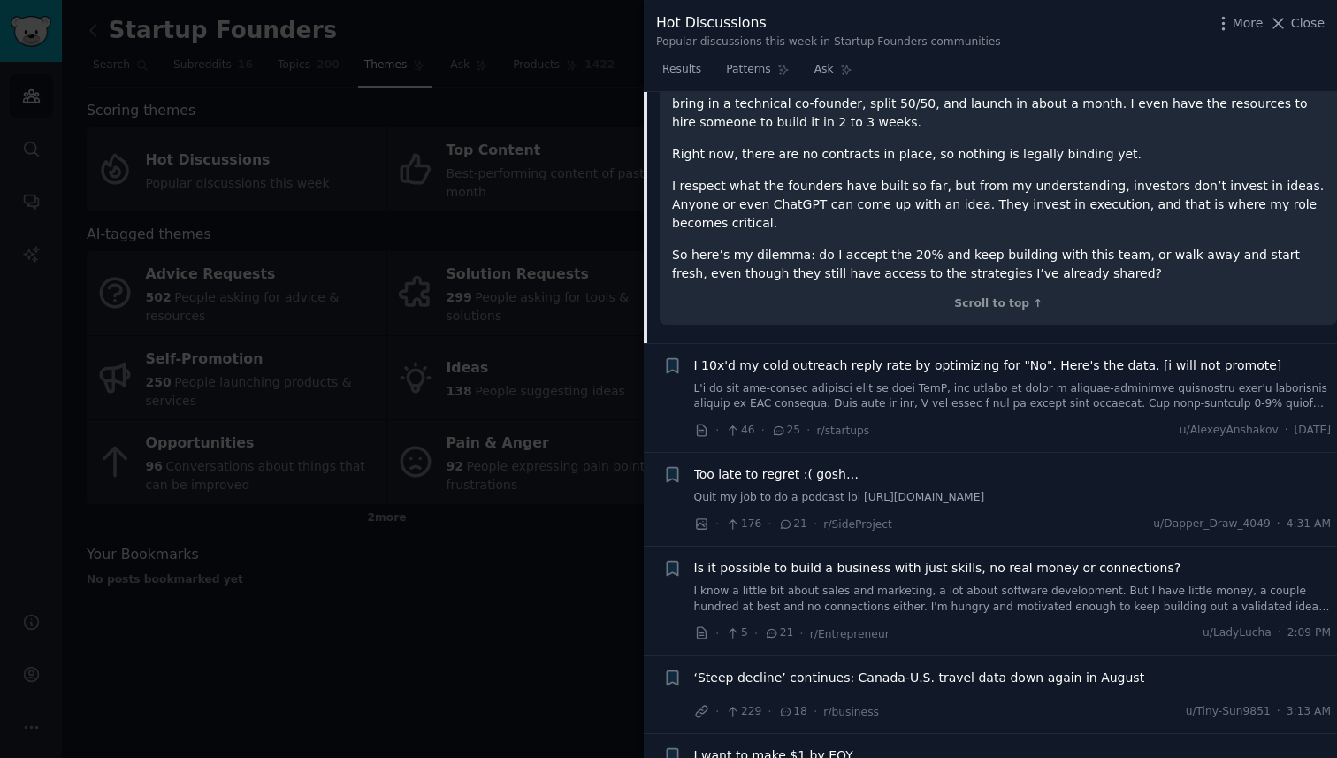
click at [883, 356] on span "I 10x'd my cold outreach reply rate by optimizing for "No". Here's the data. [i…" at bounding box center [988, 365] width 588 height 19
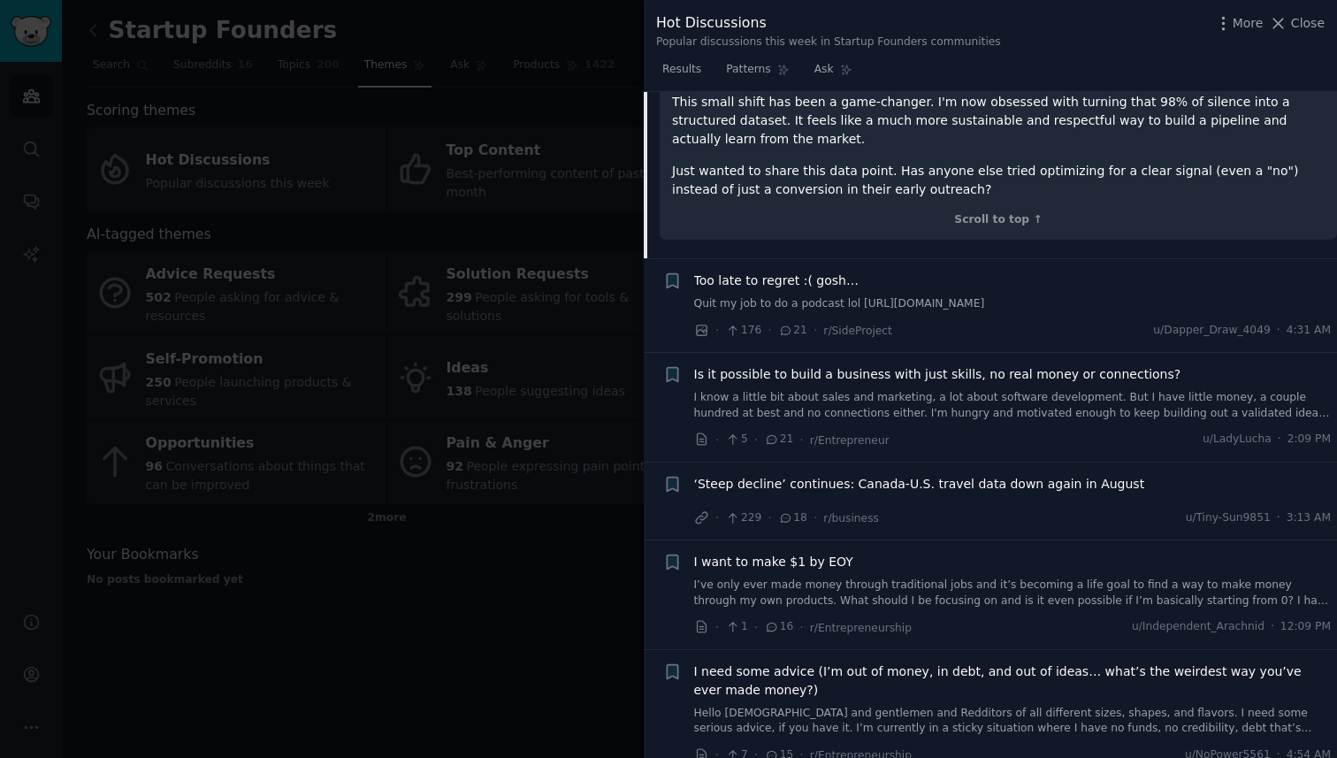
scroll to position [2912, 0]
click at [494, 337] on div at bounding box center [668, 379] width 1337 height 758
